Goal: Navigation & Orientation: Understand site structure

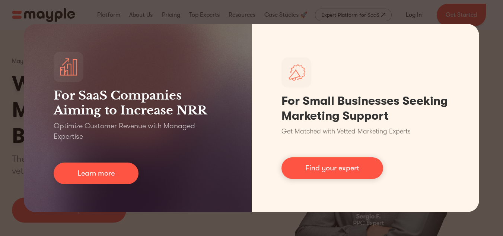
click at [493, 53] on div "For SaaS Companies Aiming to Increase NRR Optimize Customer Revenue with Manage…" at bounding box center [251, 118] width 503 height 236
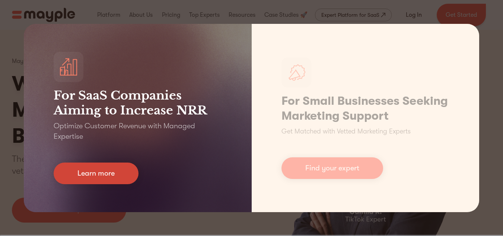
click at [108, 175] on link "Learn more" at bounding box center [96, 173] width 85 height 22
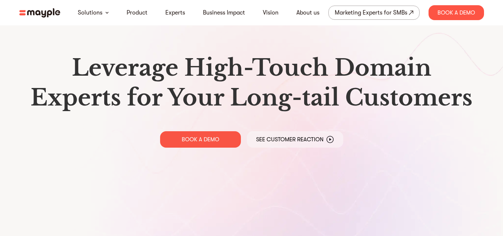
click at [33, 15] on img at bounding box center [39, 12] width 41 height 9
click at [7, 7] on header "Solutions Product Experts Business Impact Vision About us Marketing Experts for…" at bounding box center [251, 12] width 503 height 25
click at [312, 9] on link "About us" at bounding box center [307, 12] width 23 height 9
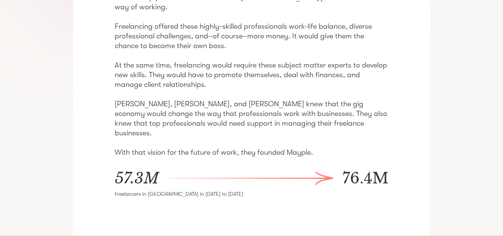
scroll to position [112, 0]
